Goal: Information Seeking & Learning: Learn about a topic

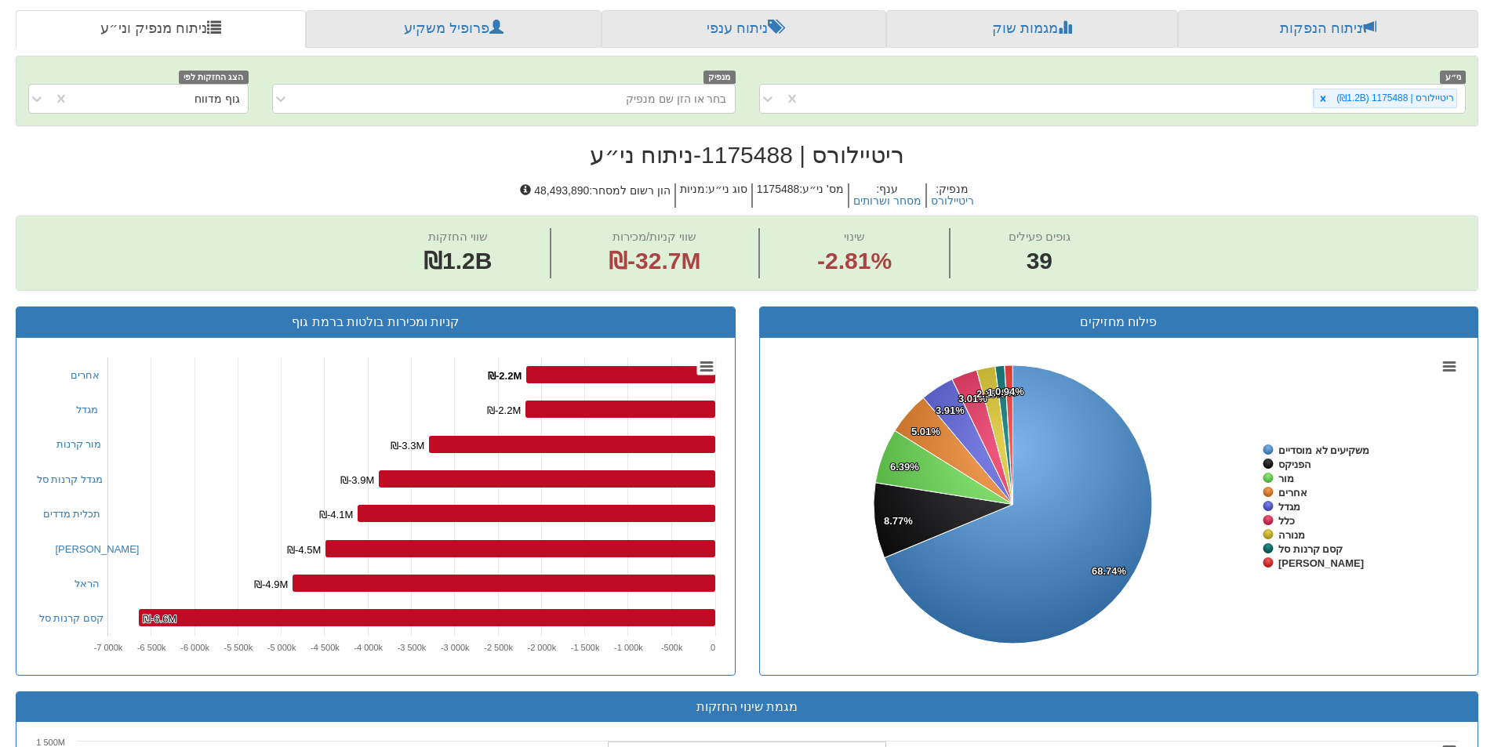
scroll to position [108, 0]
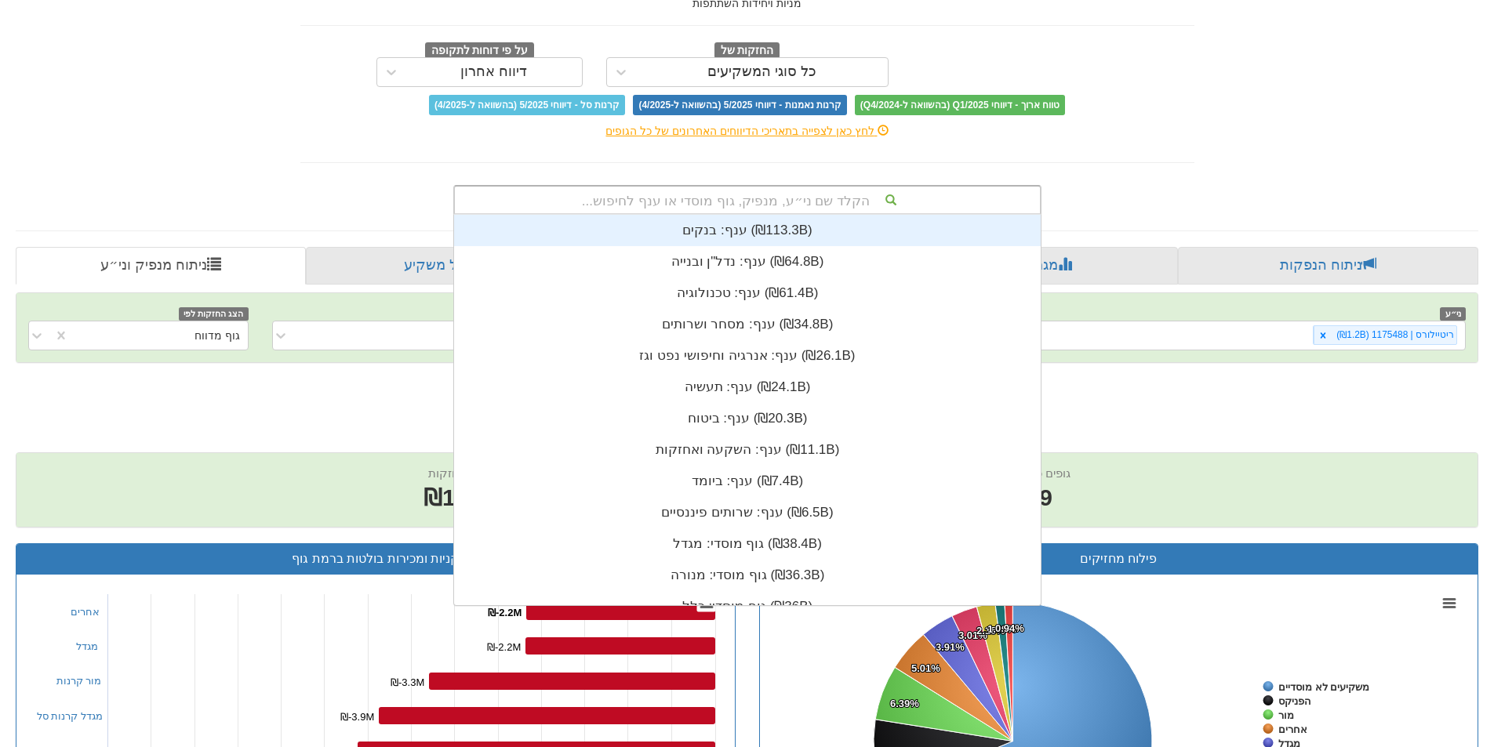
click at [767, 198] on div "הקלד שם ני״ע, מנפיק, גוף מוסדי או ענף לחיפוש..." at bounding box center [747, 200] width 585 height 27
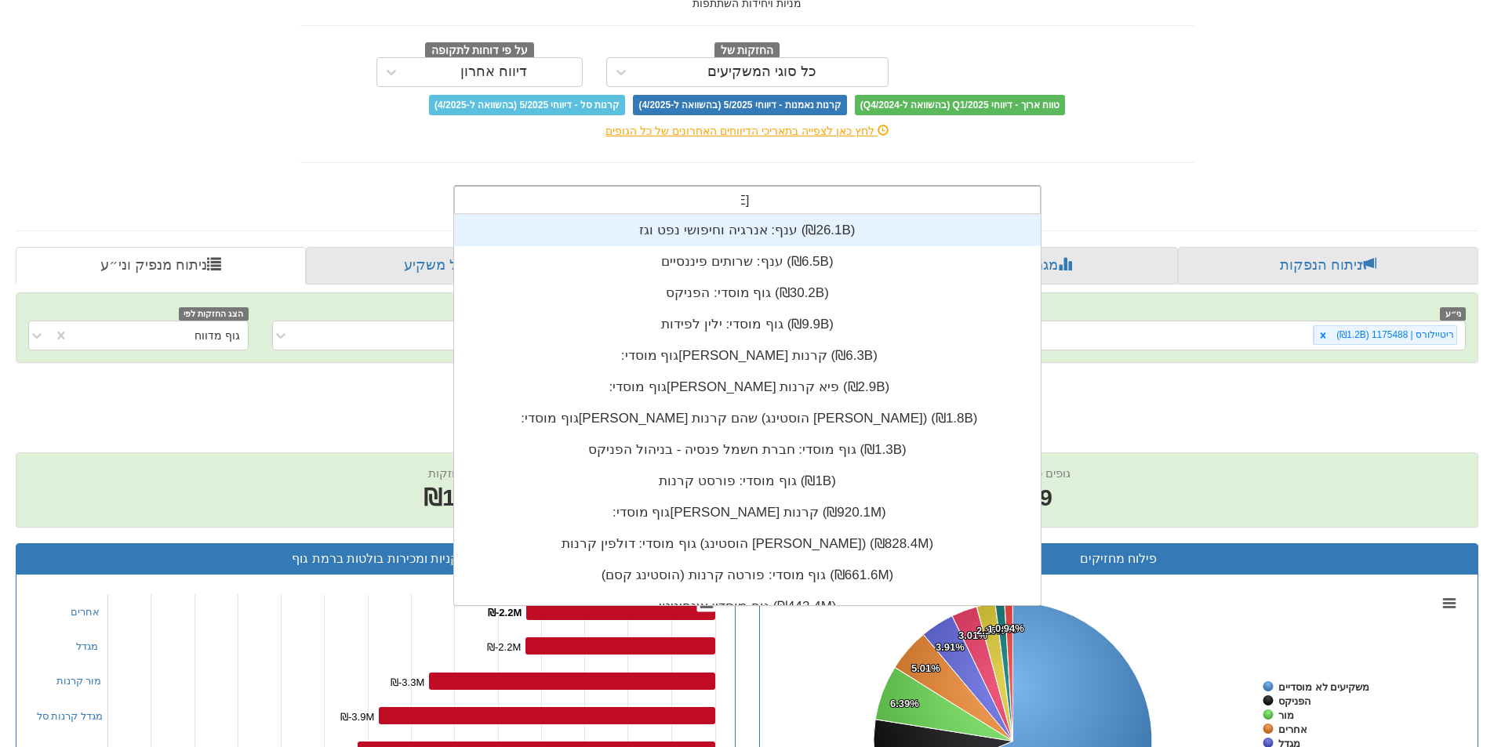
scroll to position [13, 0]
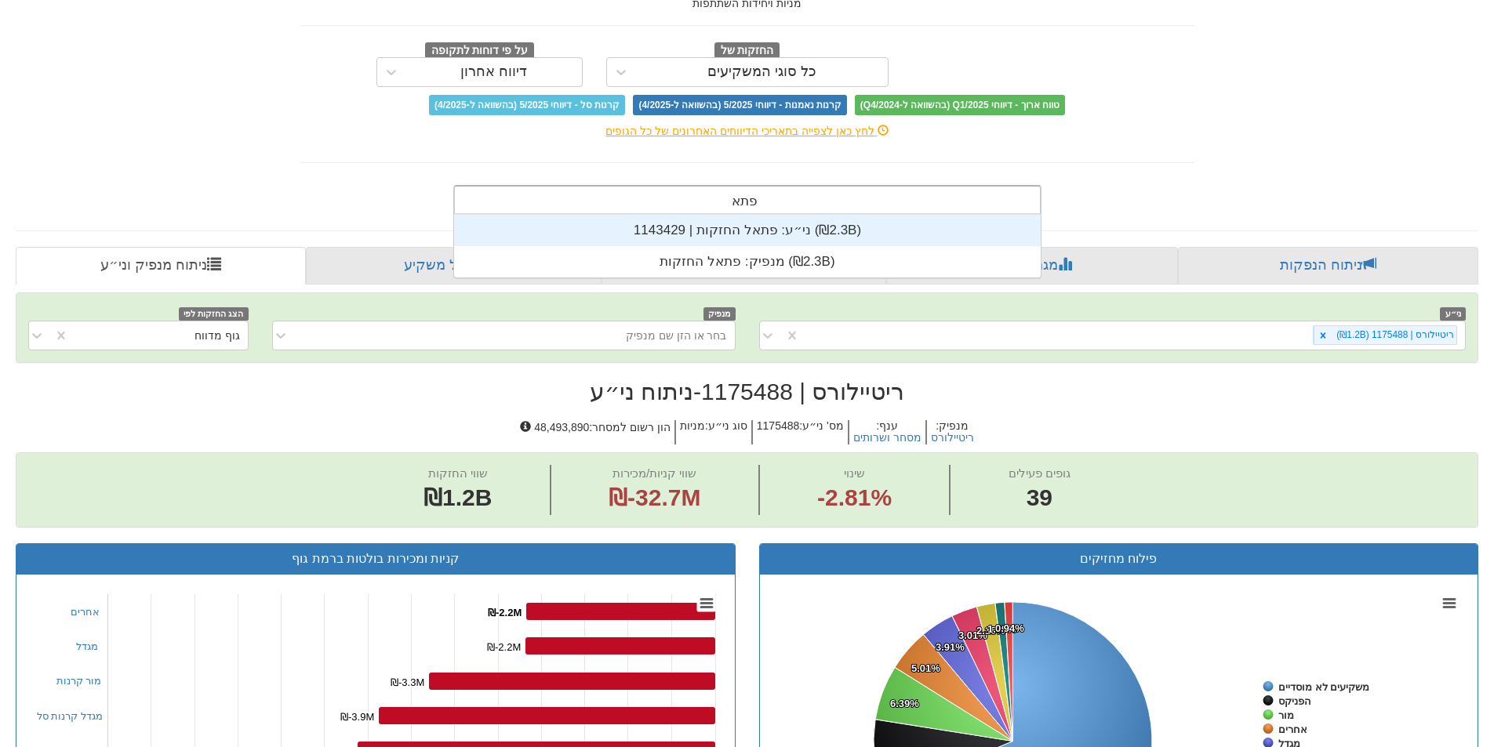
type input "פתאל"
click at [868, 238] on div "ני״ע: ‏פתאל החזקות | 1143429 ‎(₪2.3B)‎" at bounding box center [747, 230] width 587 height 31
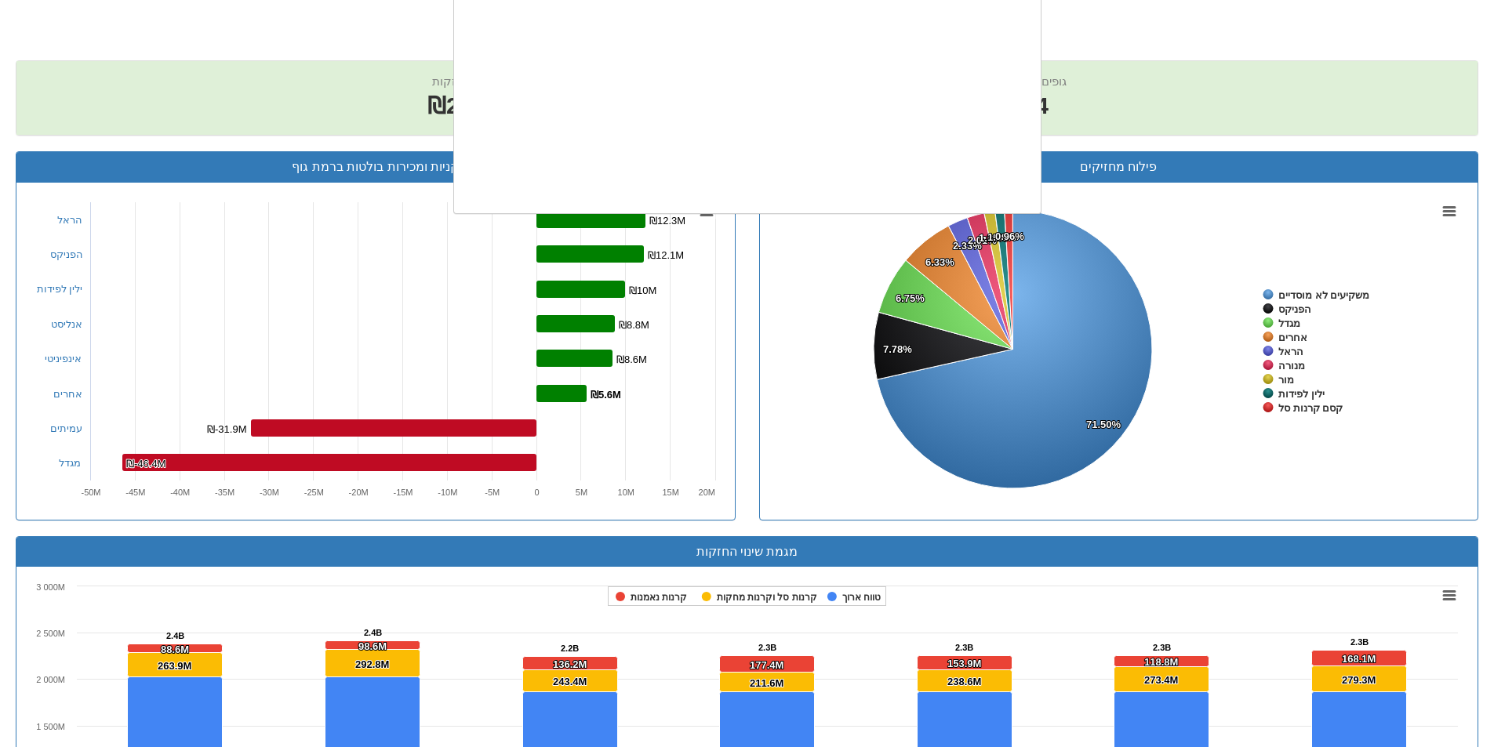
scroll to position [391, 0]
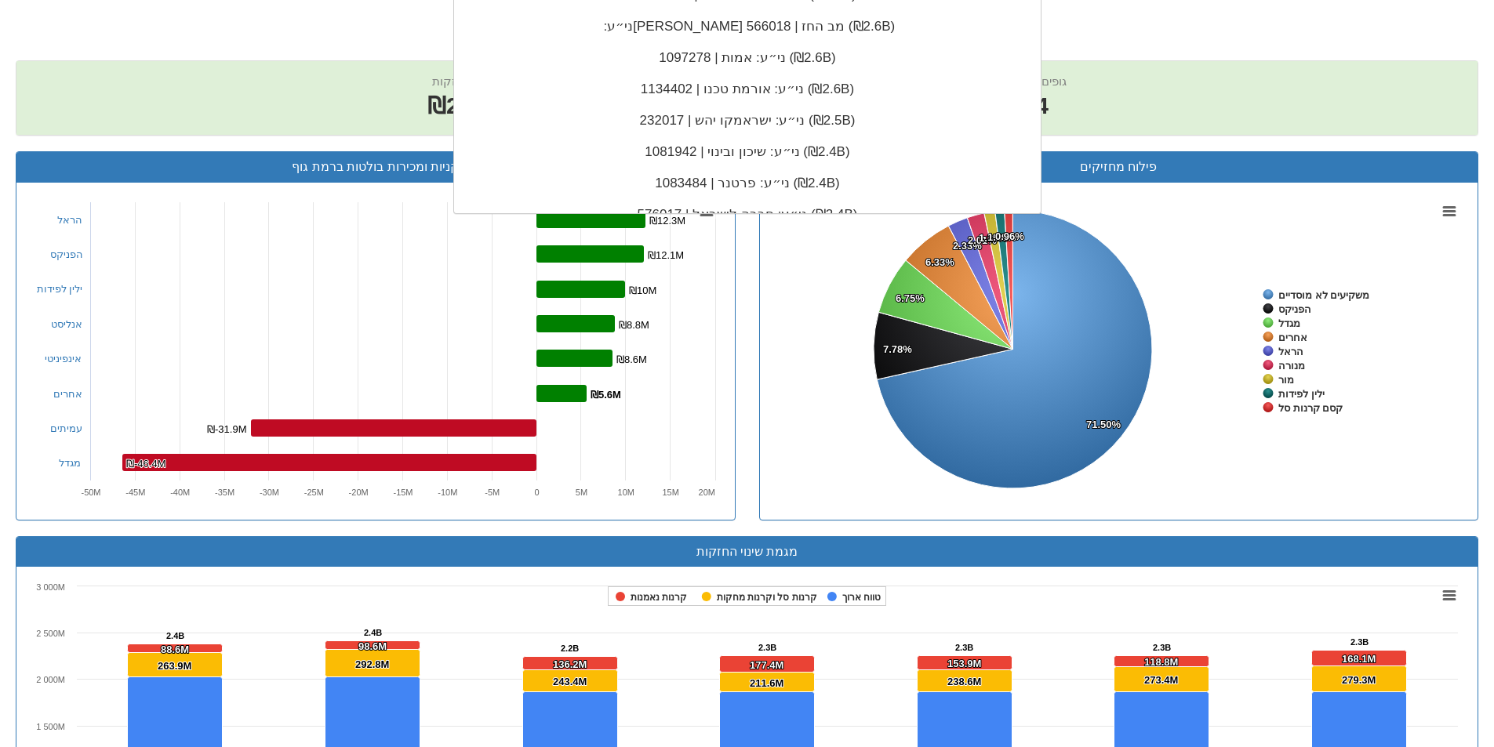
click at [754, 514] on div "פילוח מחזיקים Created with Highcharts 8.2.2 Chart context menu 71.50% 71.50% 7.…" at bounding box center [1118, 343] width 743 height 385
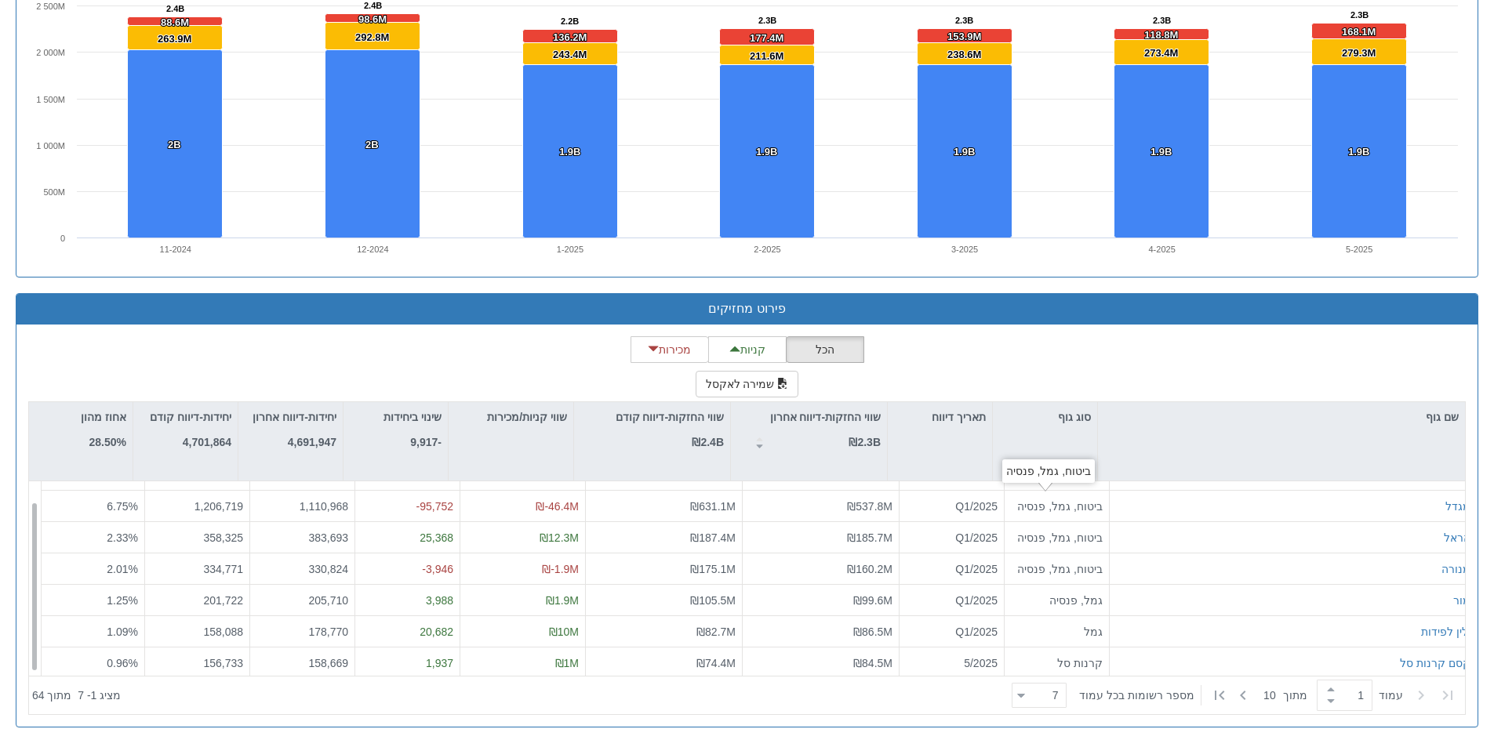
scroll to position [0, 0]
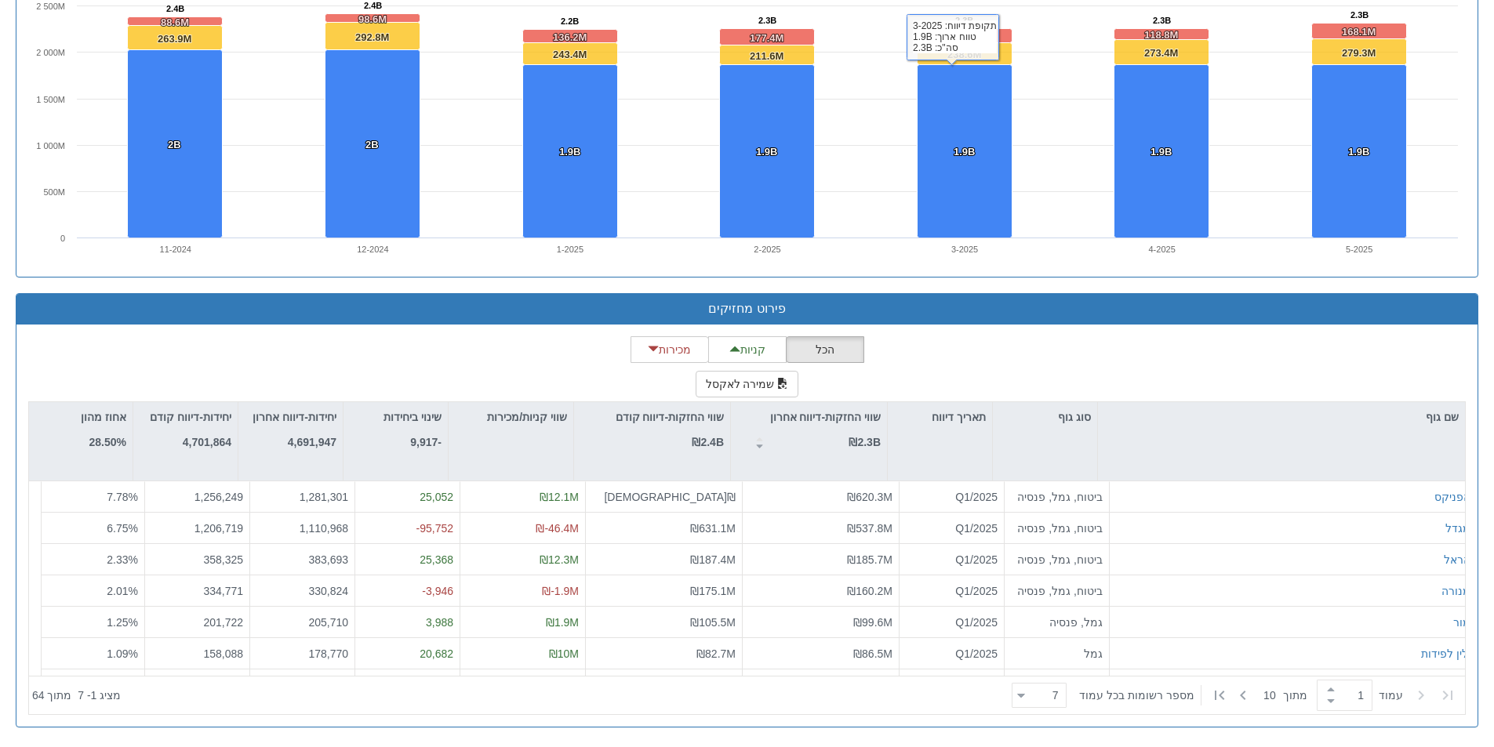
click at [1078, 349] on div "הכל קניות מכירות שמירה לאקסל שם גוף סוג גוף תאריך דיווח שווי החזקות-דיווח אחרון…" at bounding box center [746, 525] width 1437 height 379
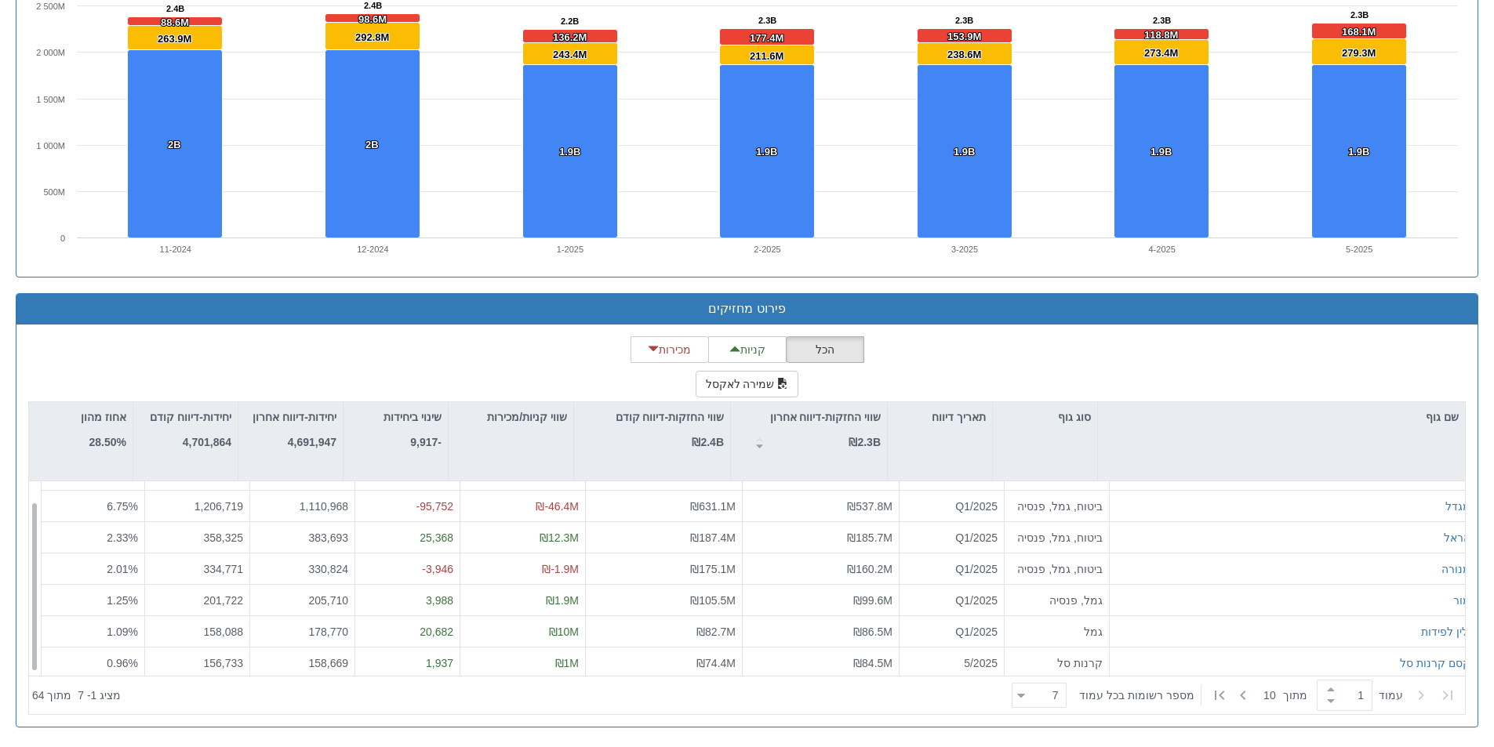
scroll to position [25, 0]
click at [1033, 703] on div "7 7" at bounding box center [1045, 696] width 41 height 22
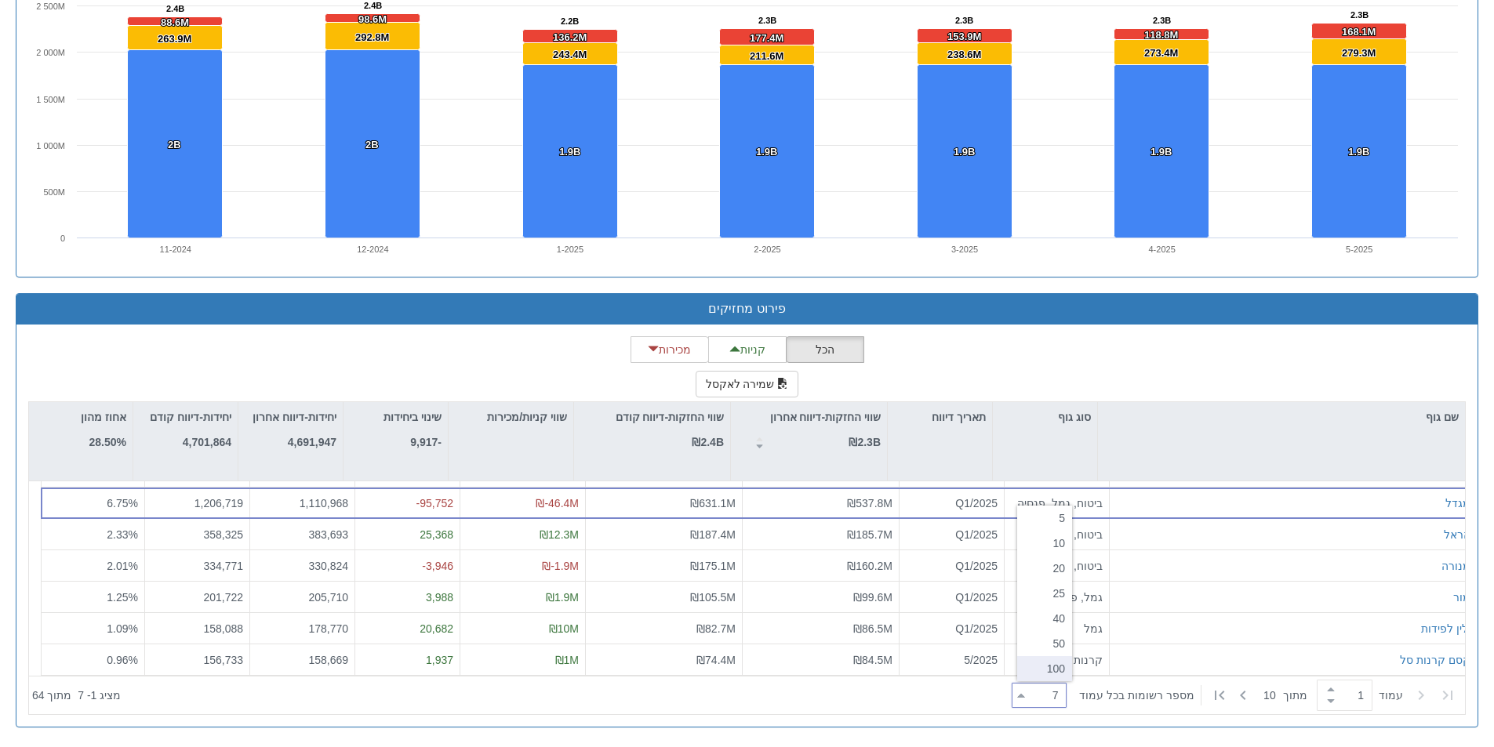
click at [1042, 671] on div "100" at bounding box center [1044, 668] width 55 height 25
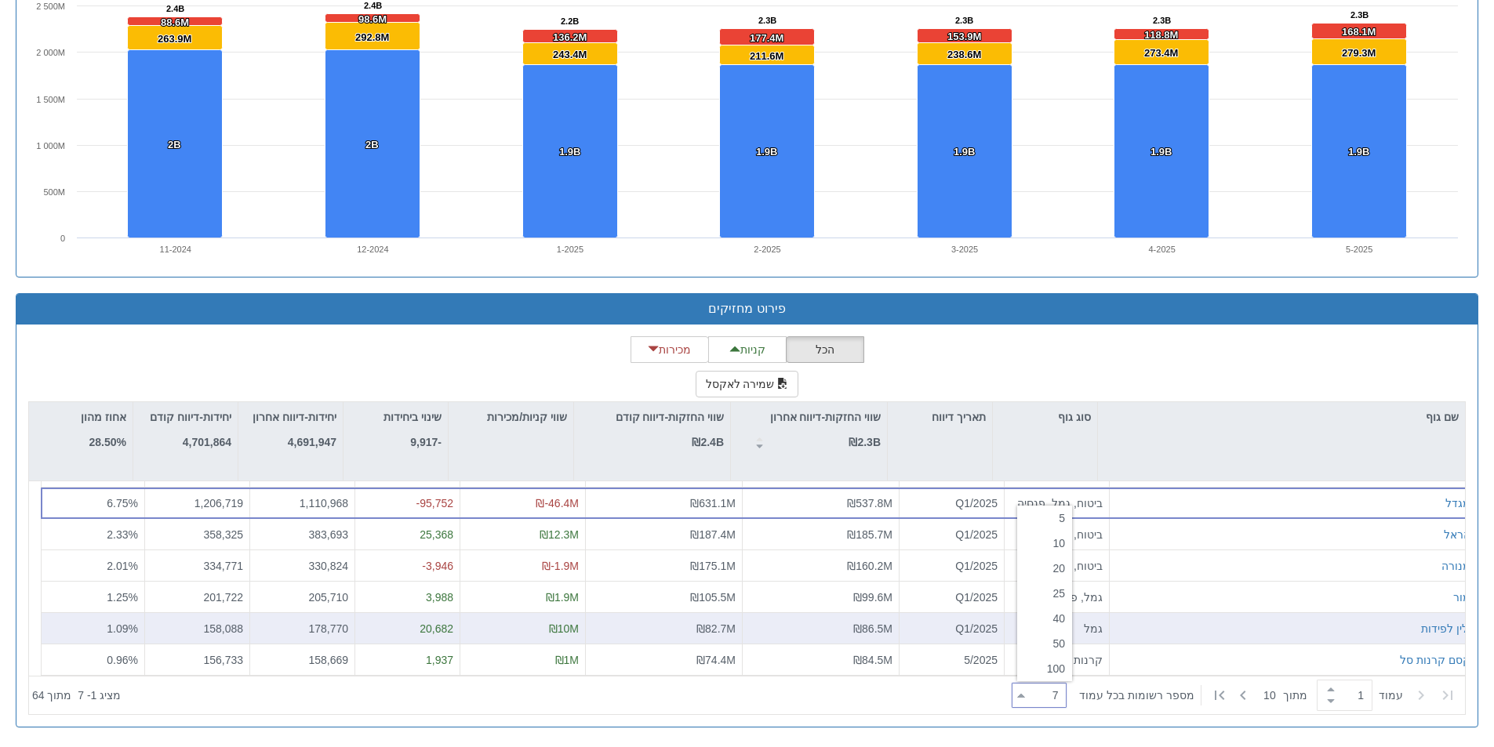
type input "100"
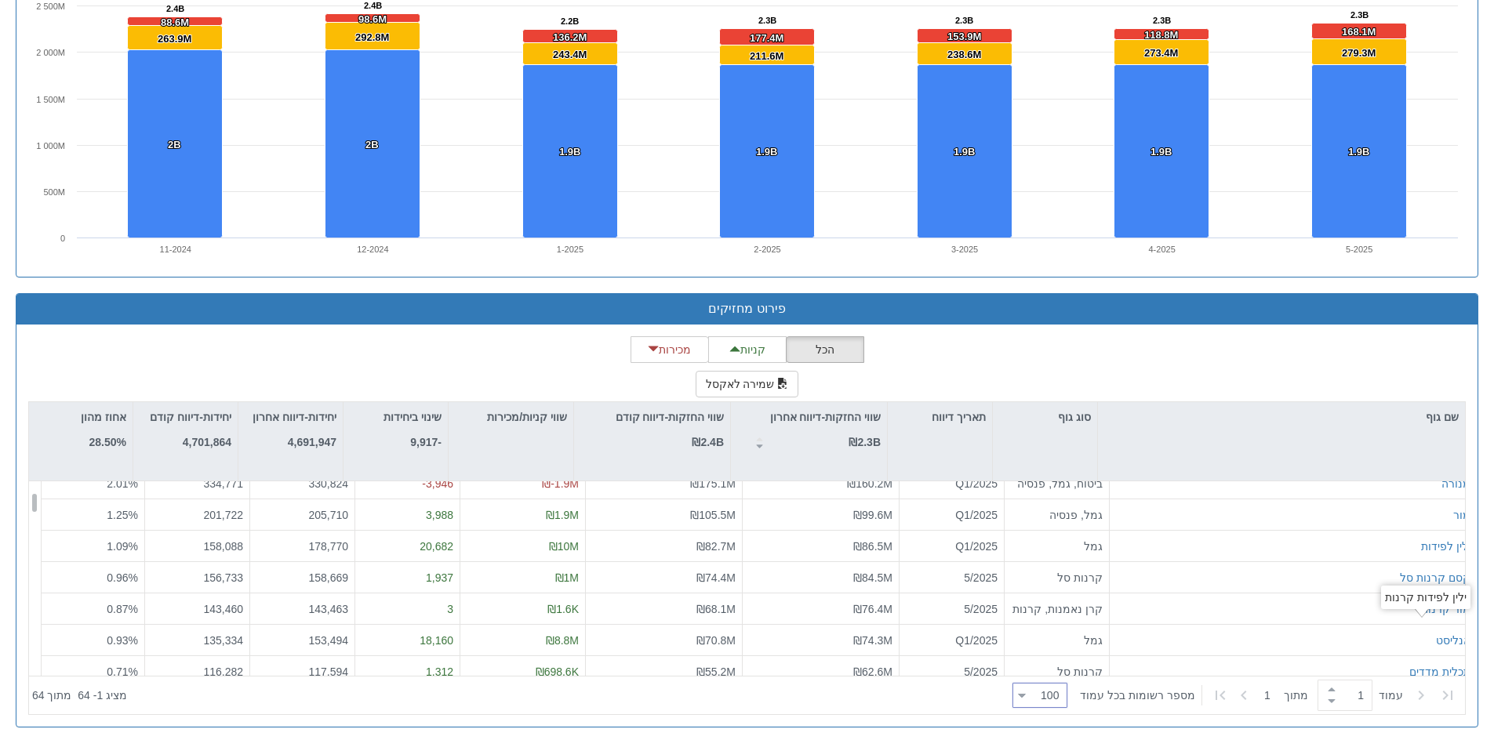
scroll to position [104, 0]
click at [1001, 325] on div "הכל קניות מכירות שמירה לאקסל שם גוף סוג גוף תאריך דיווח שווי החזקות-דיווח אחרון…" at bounding box center [746, 526] width 1461 height 402
